Goal: Information Seeking & Learning: Learn about a topic

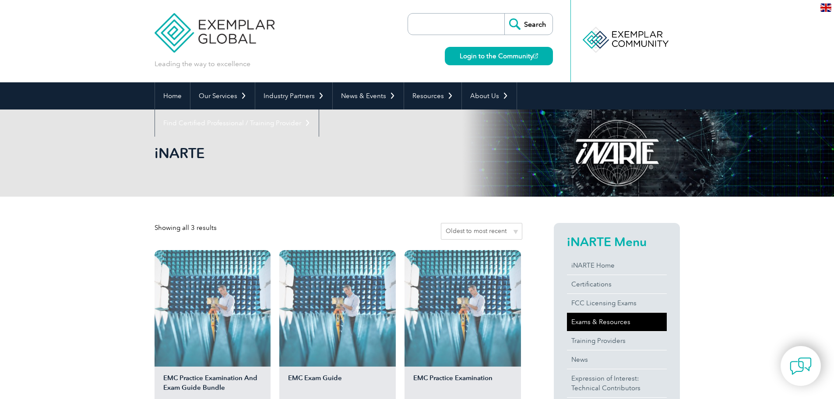
click at [616, 323] on link "Exams & Resources" at bounding box center [617, 322] width 100 height 18
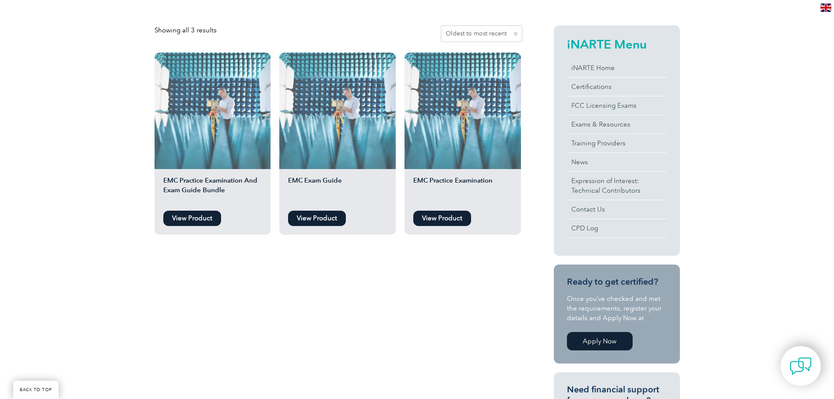
scroll to position [88, 0]
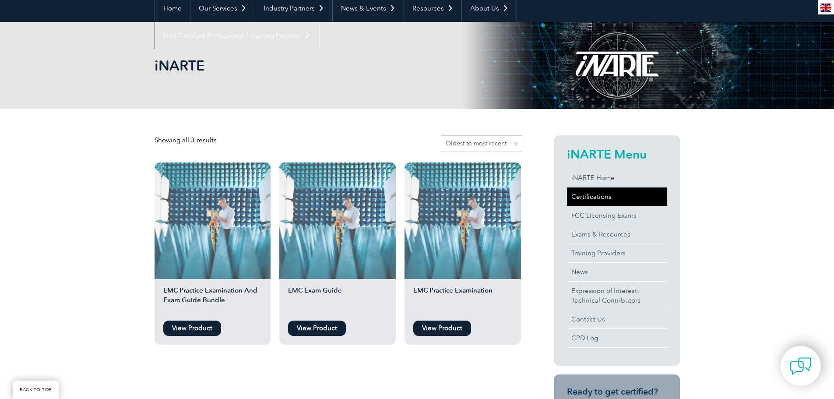
click at [612, 199] on link "Certifications" at bounding box center [617, 196] width 100 height 18
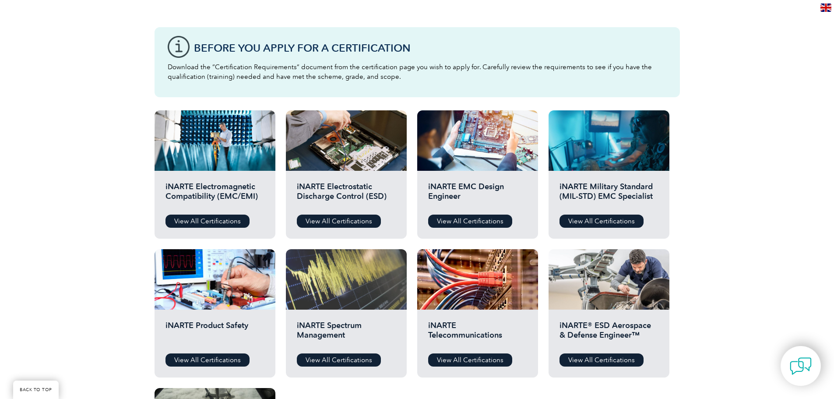
scroll to position [219, 0]
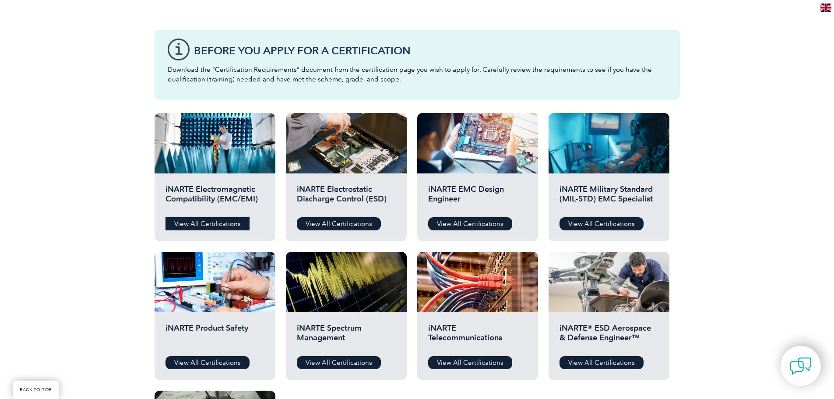
click at [230, 221] on link "View All Certifications" at bounding box center [207, 223] width 84 height 13
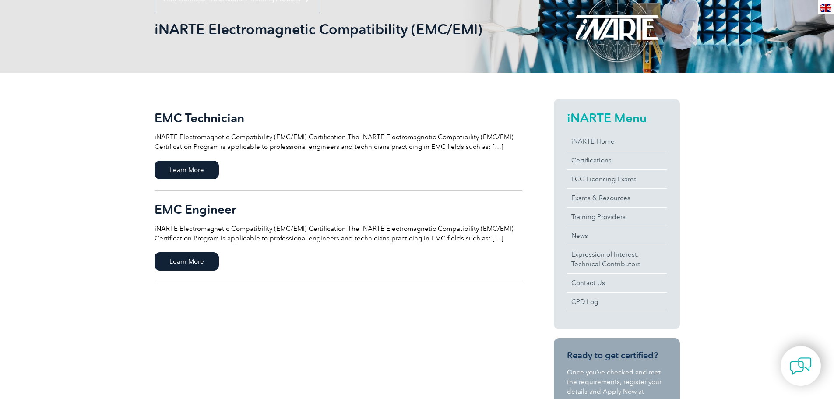
scroll to position [131, 0]
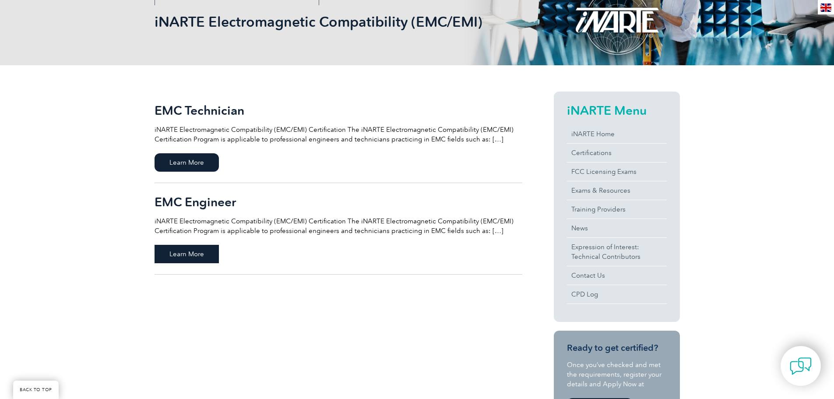
click at [202, 258] on span "Learn More" at bounding box center [187, 254] width 64 height 18
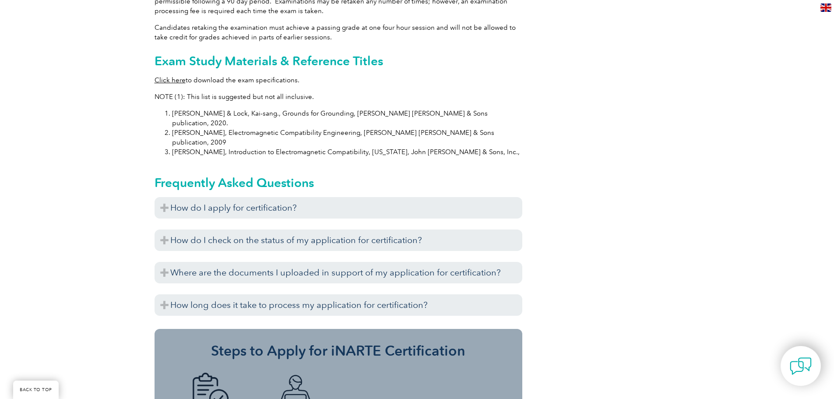
scroll to position [856, 0]
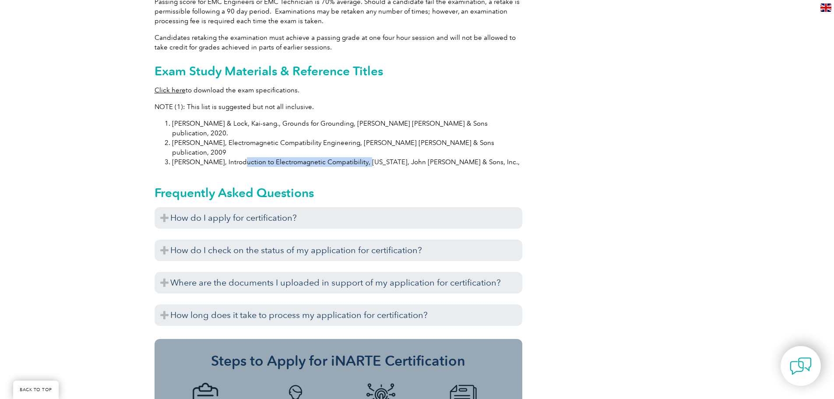
drag, startPoint x: 232, startPoint y: 131, endPoint x: 355, endPoint y: 132, distance: 122.6
click at [355, 157] on li "[PERSON_NAME], Introduction to Electromagnetic Compatibility, [US_STATE], John …" at bounding box center [347, 162] width 350 height 10
click at [316, 157] on li "Paul, Clayton R., Introduction to Electromagnetic Compatibility, New York, John…" at bounding box center [347, 162] width 350 height 10
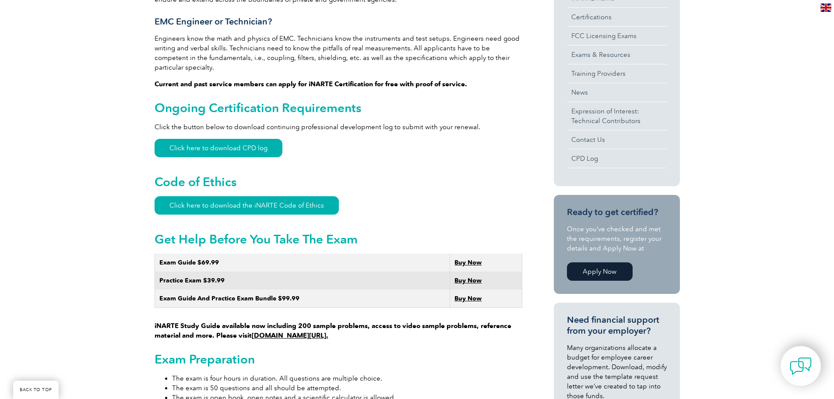
scroll to position [334, 0]
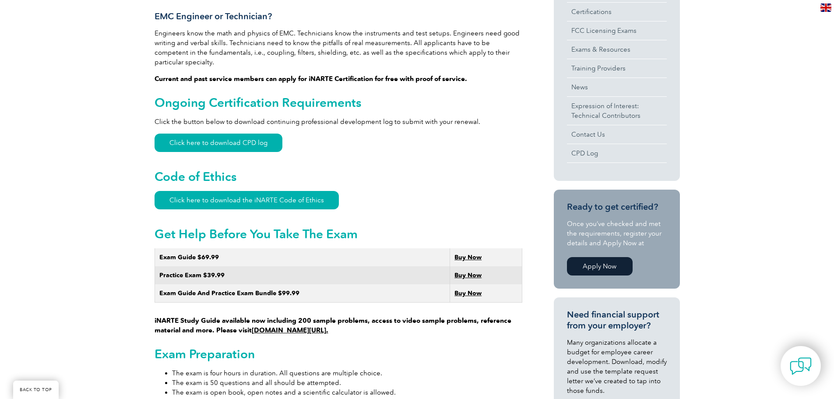
click at [475, 253] on strong "Buy Now" at bounding box center [467, 256] width 27 height 7
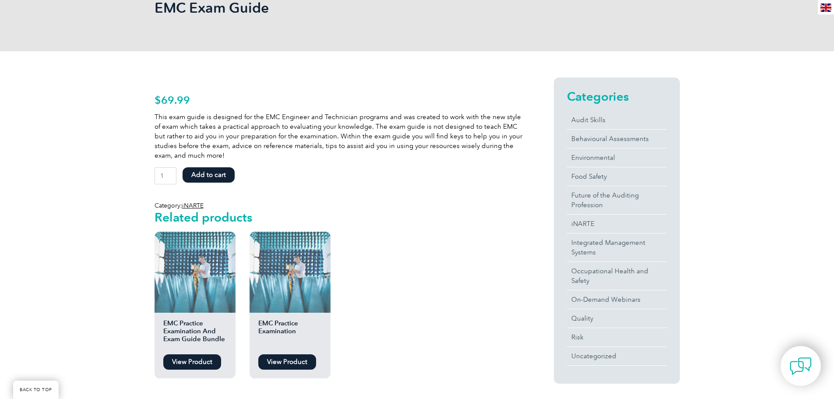
scroll to position [131, 0]
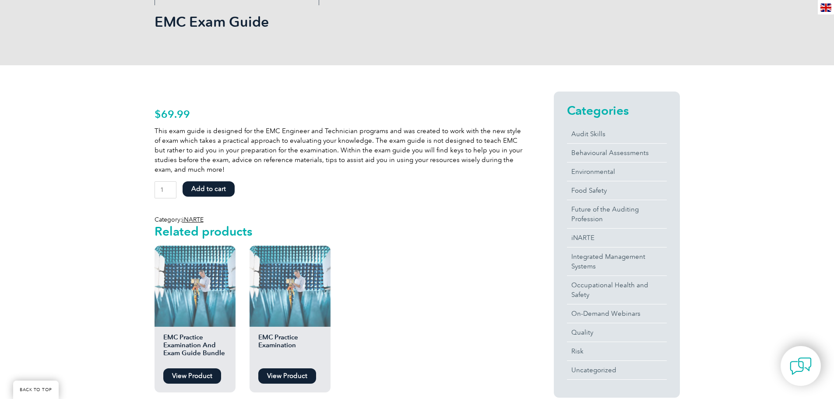
click at [185, 375] on link "View Product" at bounding box center [192, 375] width 58 height 15
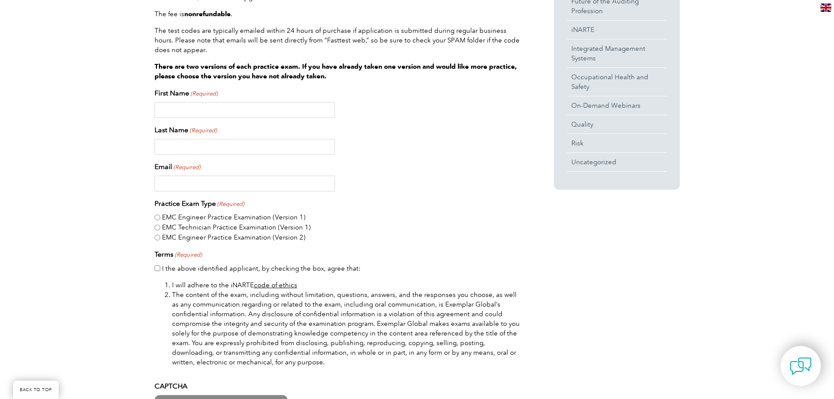
scroll to position [350, 0]
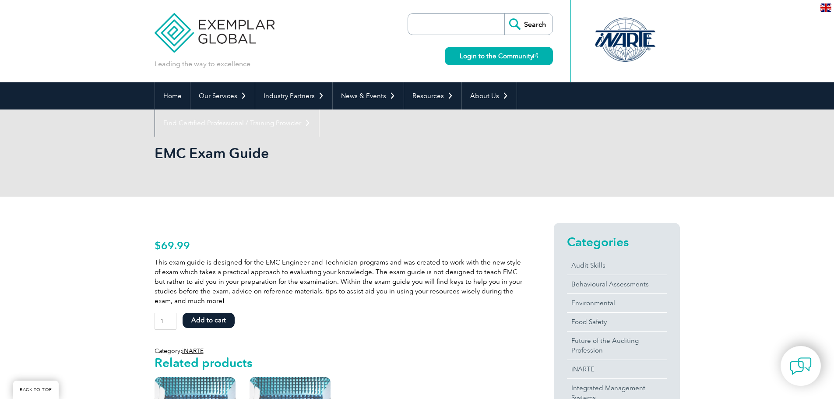
scroll to position [131, 0]
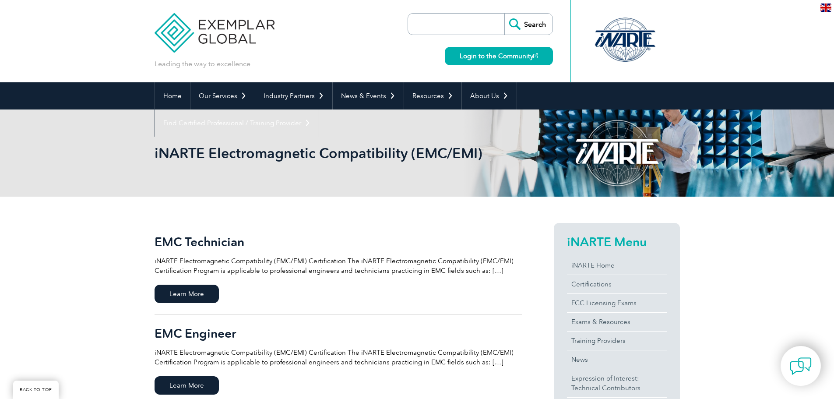
scroll to position [131, 0]
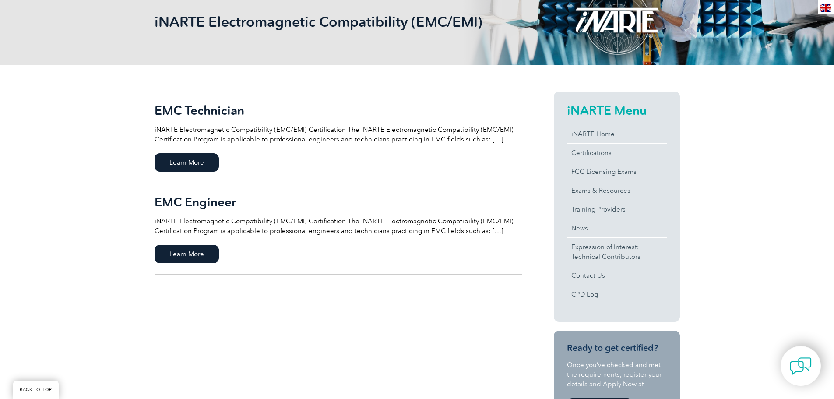
drag, startPoint x: 0, startPoint y: 0, endPoint x: 450, endPoint y: 158, distance: 477.3
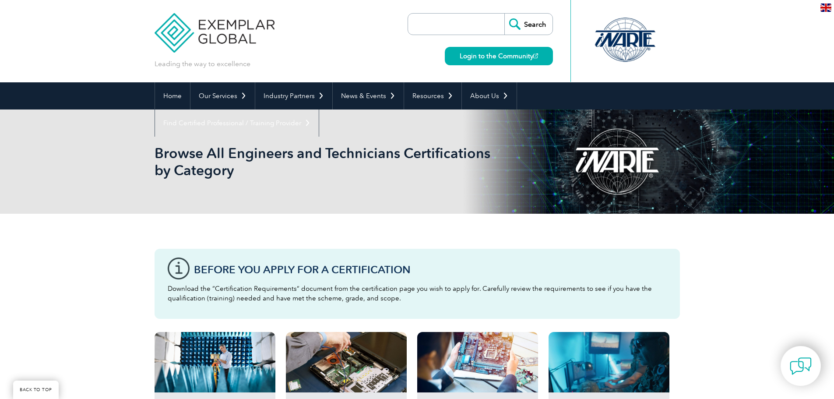
scroll to position [219, 0]
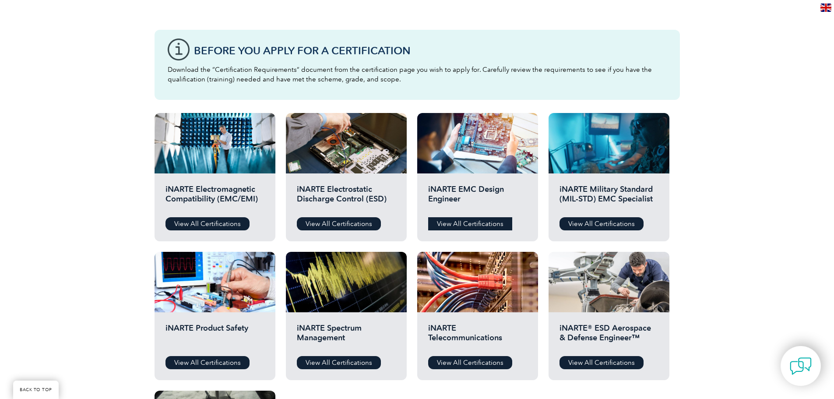
click at [450, 220] on link "View All Certifications" at bounding box center [470, 223] width 84 height 13
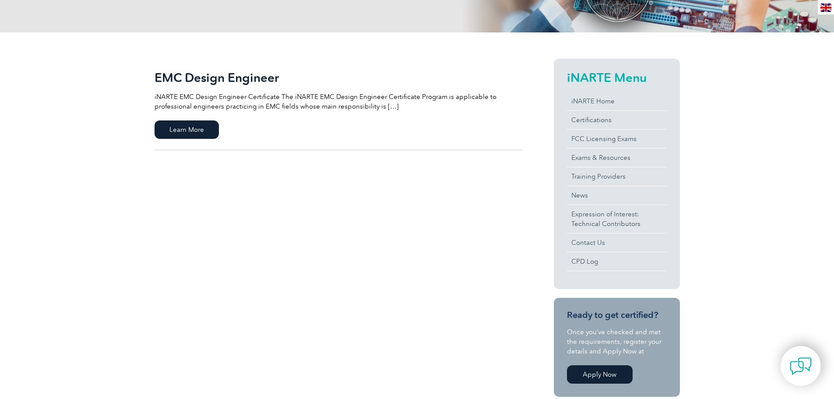
scroll to position [175, 0]
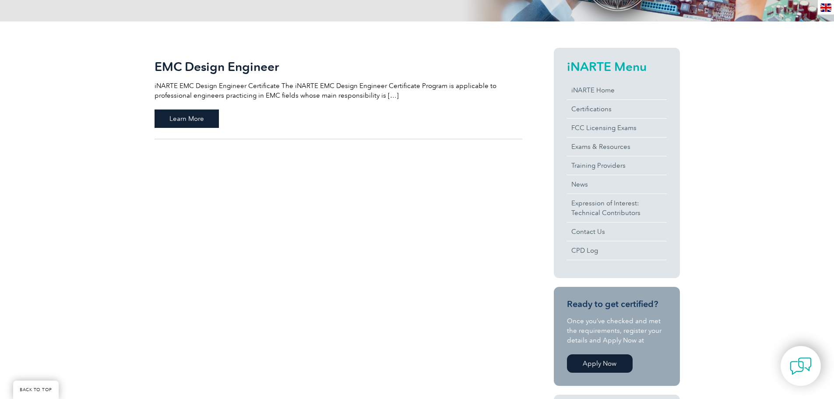
click at [204, 126] on span "Learn More" at bounding box center [187, 118] width 64 height 18
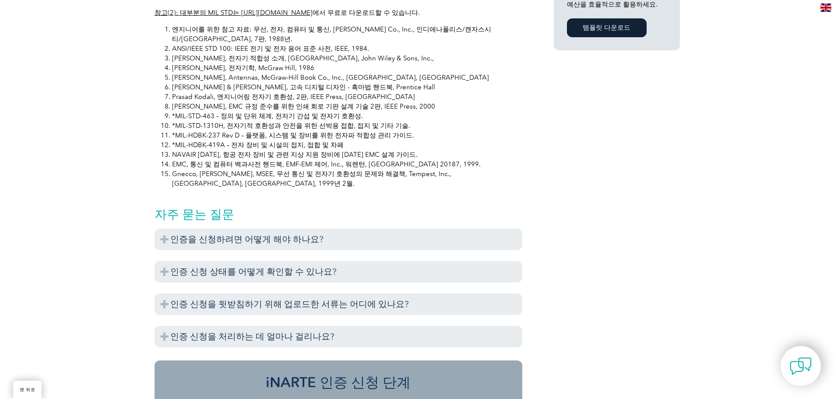
scroll to position [710, 0]
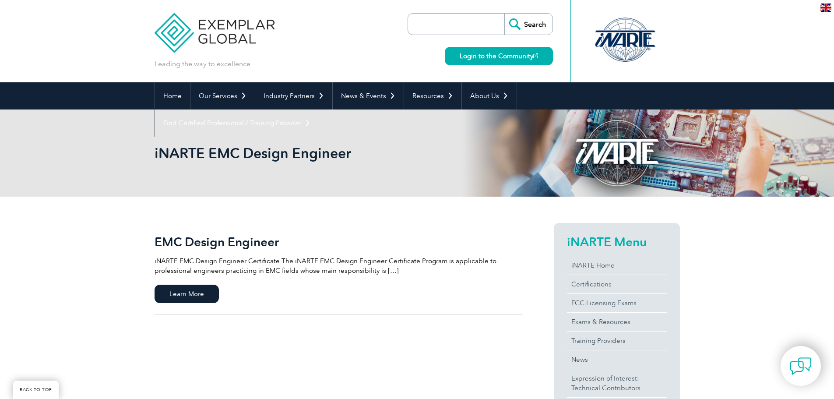
scroll to position [175, 0]
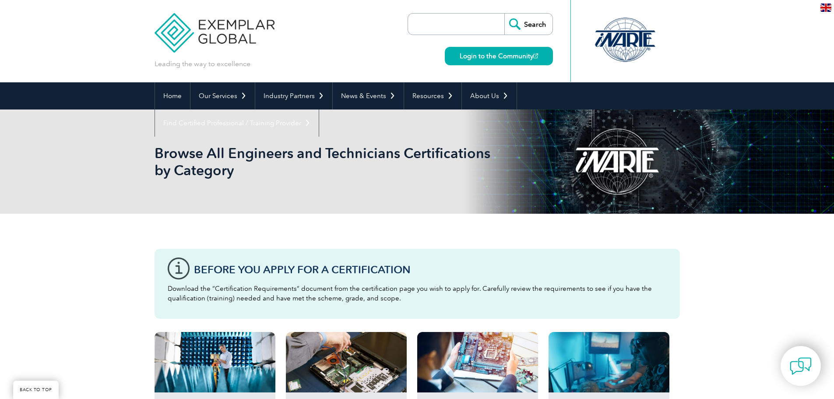
scroll to position [219, 0]
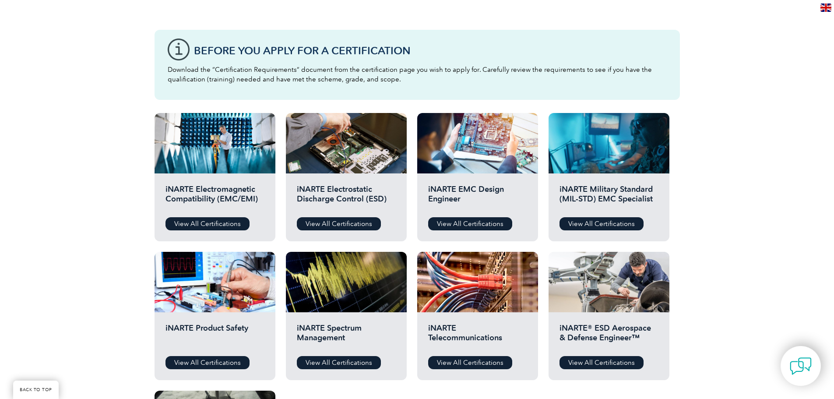
click at [217, 216] on div "iNARTE Electromagnetic Compatibility (EMC/EMI) View All Certifications" at bounding box center [215, 207] width 121 height 68
click at [221, 221] on link "View All Certifications" at bounding box center [207, 223] width 84 height 13
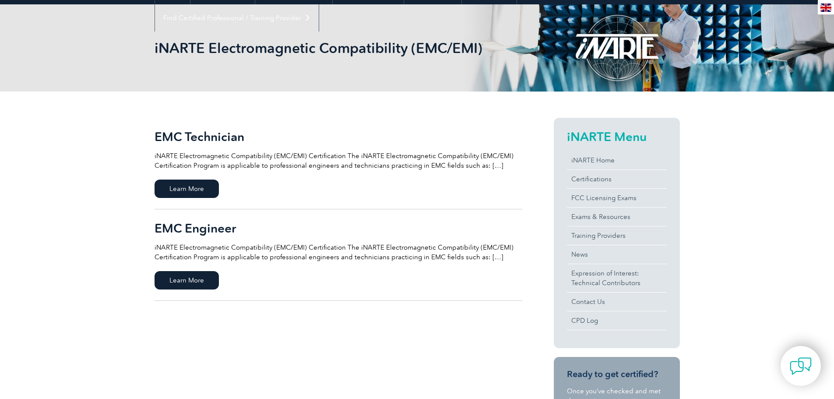
scroll to position [131, 0]
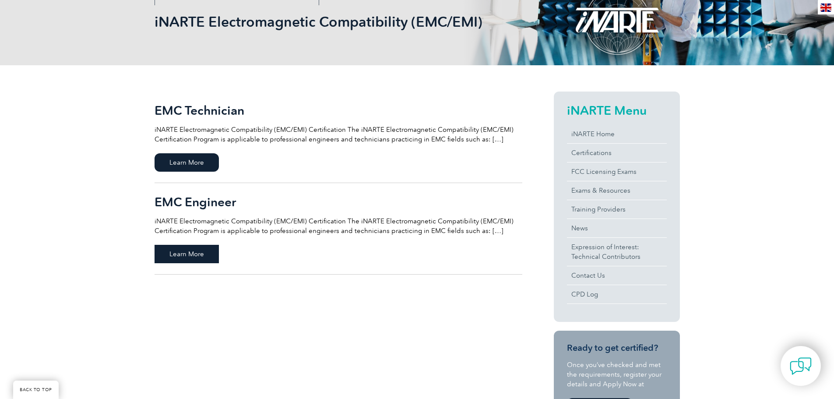
click at [182, 249] on span "Learn More" at bounding box center [187, 254] width 64 height 18
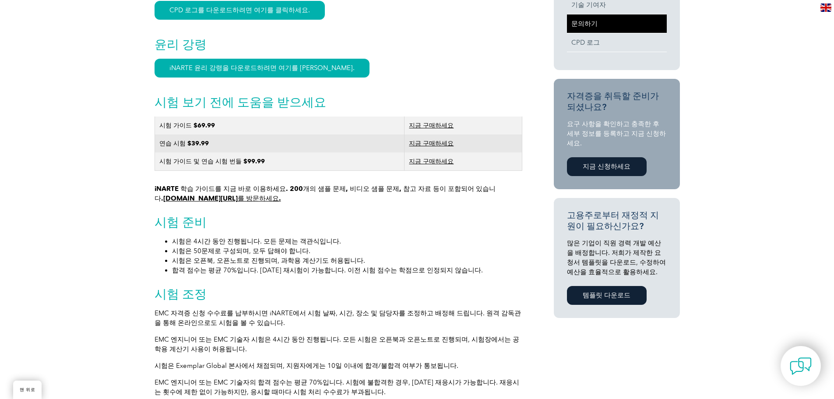
scroll to position [438, 0]
